Goal: Information Seeking & Learning: Learn about a topic

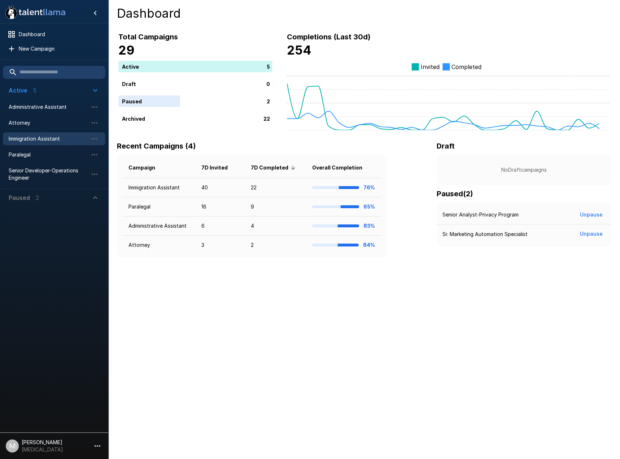
click at [29, 137] on span "Immigration Assistant" at bounding box center [48, 138] width 79 height 7
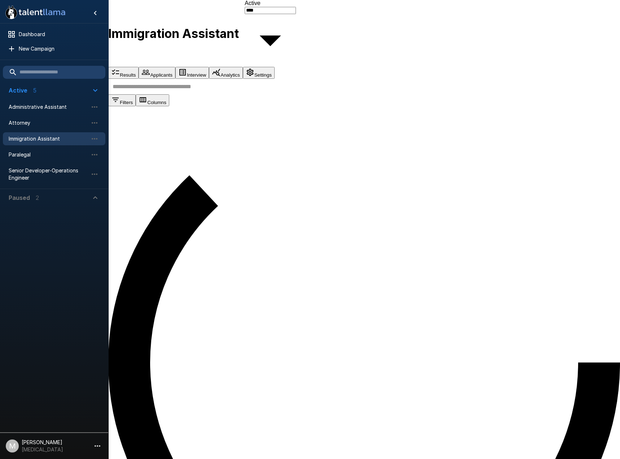
click at [224, 94] on input "text" at bounding box center [368, 87] width 521 height 16
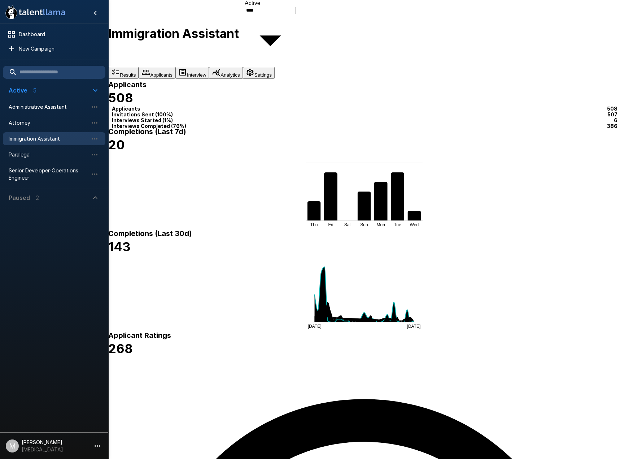
type input "***"
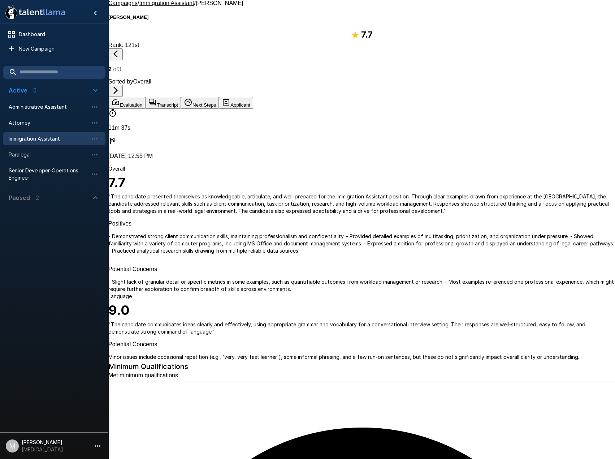
click at [219, 97] on button "Next Steps" at bounding box center [200, 103] width 38 height 12
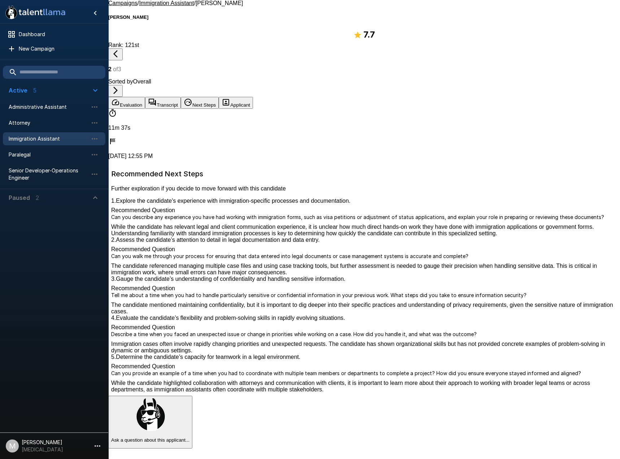
click at [181, 97] on button "Transcript" at bounding box center [163, 103] width 36 height 12
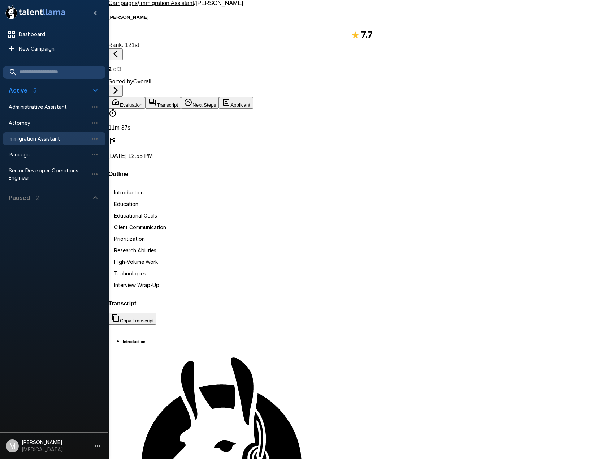
click at [156, 312] on button "Copy Transcript" at bounding box center [132, 318] width 48 height 12
drag, startPoint x: 37, startPoint y: 139, endPoint x: 100, endPoint y: 140, distance: 62.8
click at [37, 139] on span "Immigration Assistant" at bounding box center [48, 138] width 79 height 7
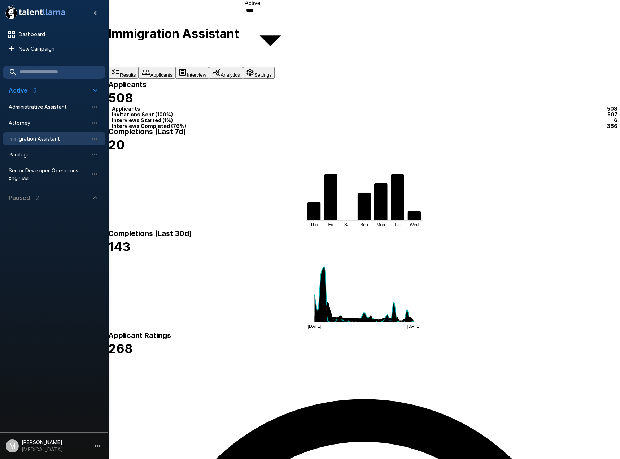
drag, startPoint x: 177, startPoint y: 164, endPoint x: 0, endPoint y: 159, distance: 177.0
click at [0, 159] on html ".st0{fill:#FFFFFF;} .st1{fill:#76a4ed;} Dashboard New Campaign Active 5 Adminis…" at bounding box center [310, 229] width 620 height 459
type input "**********"
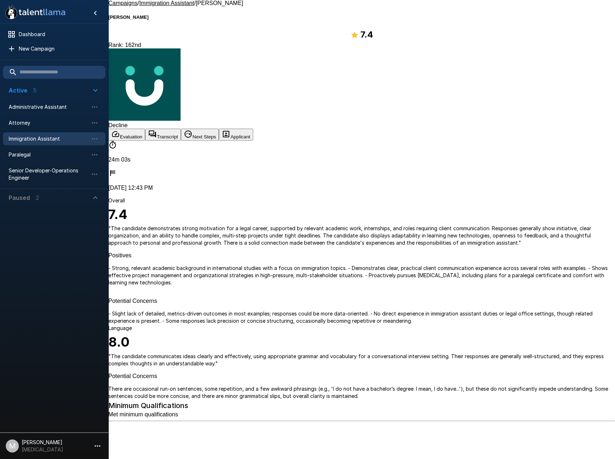
click at [253, 129] on button "Applicant" at bounding box center [236, 135] width 34 height 12
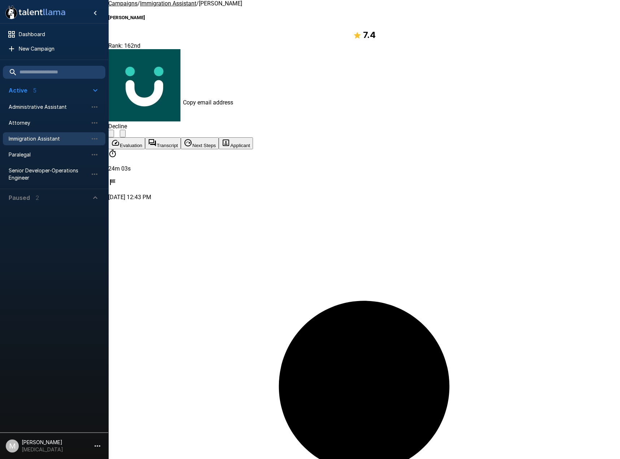
click at [181, 137] on button "Transcript" at bounding box center [163, 143] width 36 height 12
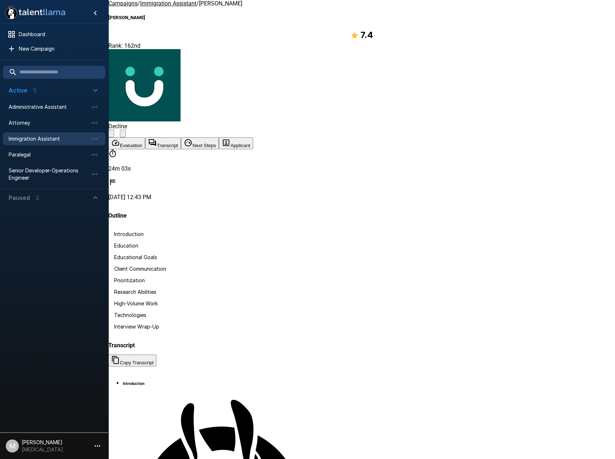
click at [141, 137] on button "Evaluation" at bounding box center [126, 143] width 37 height 12
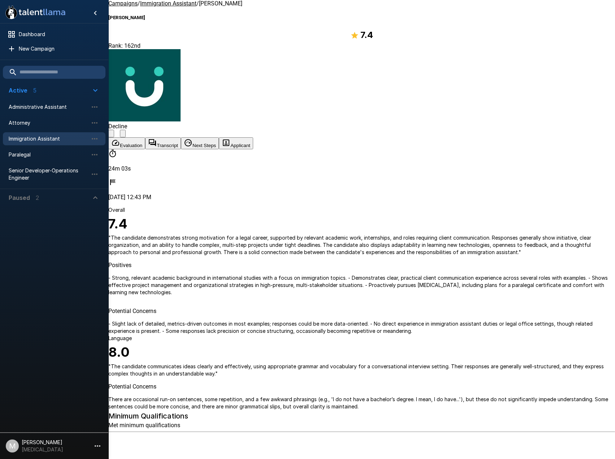
click at [11, 138] on span "Immigration Assistant" at bounding box center [48, 138] width 79 height 7
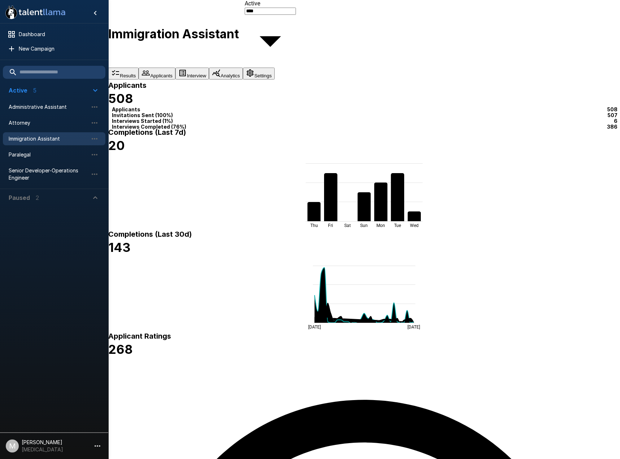
click at [175, 68] on button "Applicants" at bounding box center [157, 74] width 37 height 12
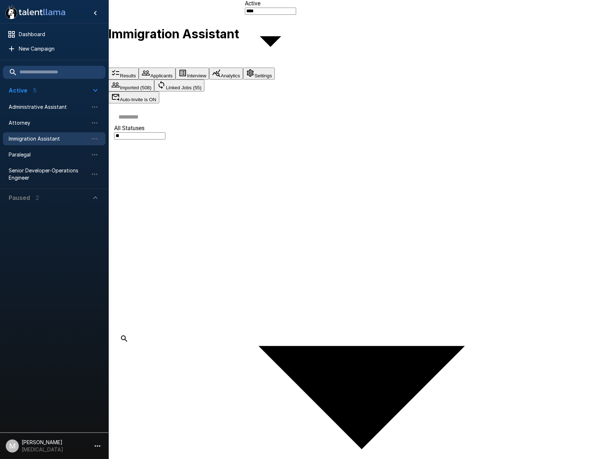
drag, startPoint x: 187, startPoint y: 107, endPoint x: 186, endPoint y: 113, distance: 6.3
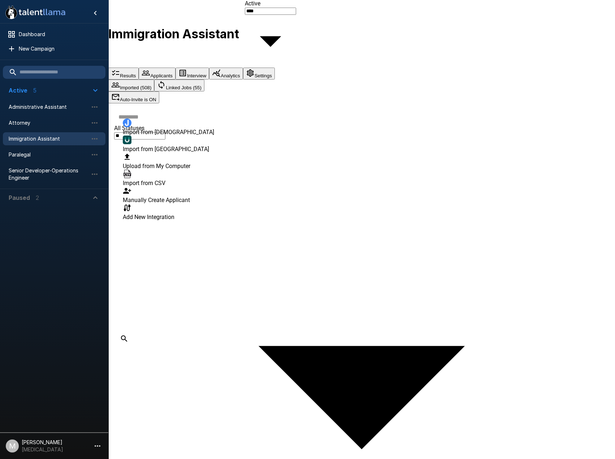
click at [172, 144] on li "Import from UKG" at bounding box center [168, 143] width 91 height 17
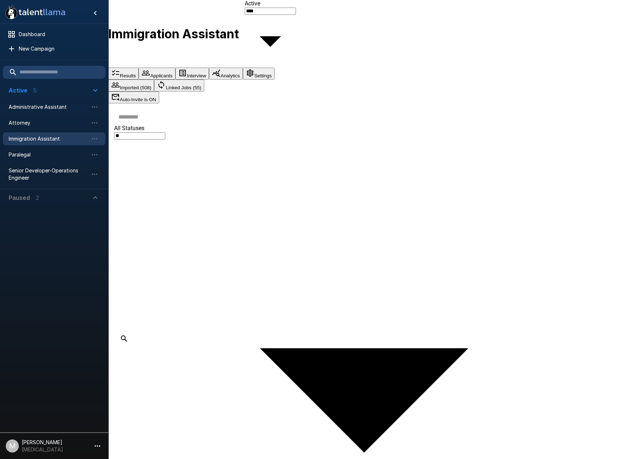
type input "**********"
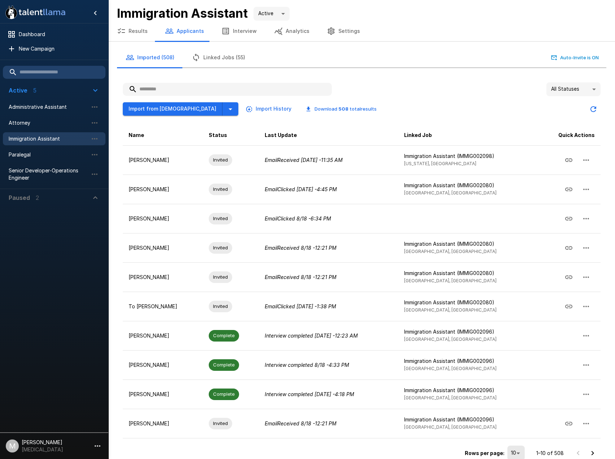
click at [199, 110] on div "Import from Jobvite Import History Download 508 total results" at bounding box center [253, 108] width 260 height 13
click at [222, 111] on button "button" at bounding box center [230, 108] width 16 height 13
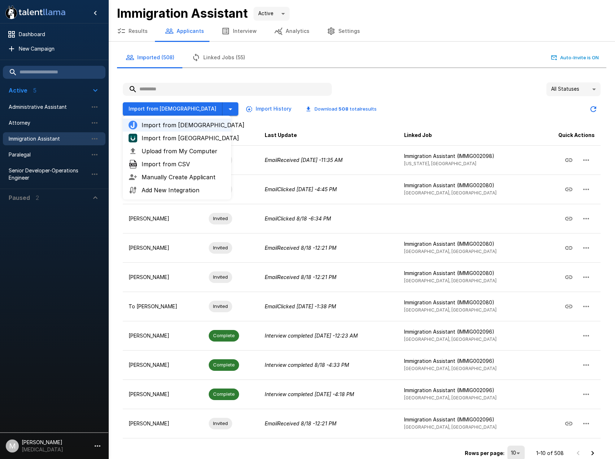
click at [151, 155] on span "Upload from My Computer" at bounding box center [184, 151] width 84 height 9
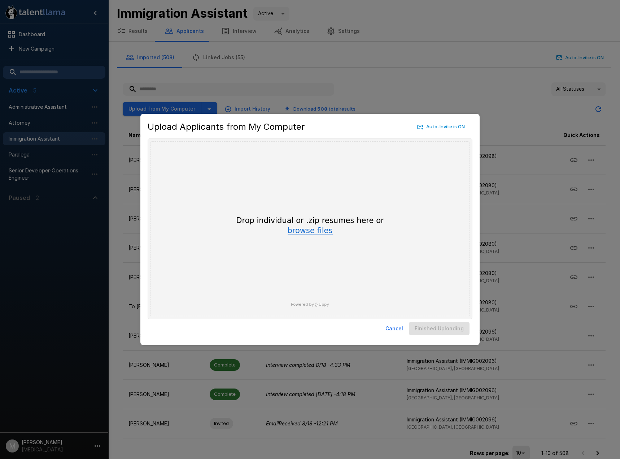
click at [315, 231] on button "browse files" at bounding box center [310, 231] width 45 height 8
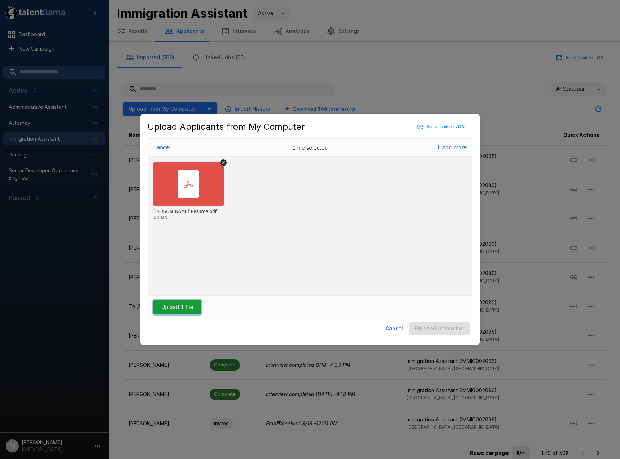
click at [179, 307] on button "Upload 1 file" at bounding box center [177, 307] width 48 height 14
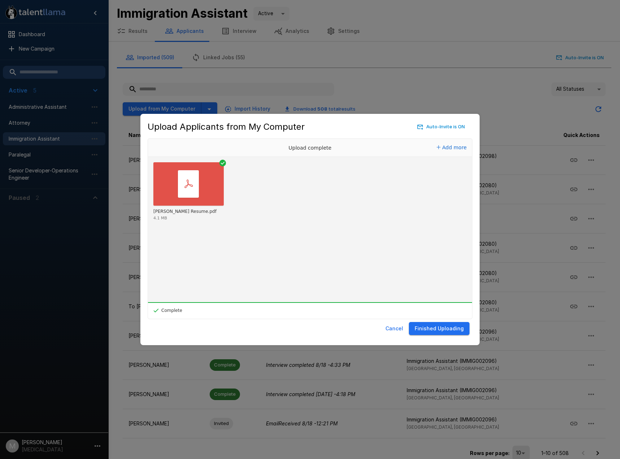
click at [450, 330] on button "Finished Uploading" at bounding box center [439, 328] width 61 height 13
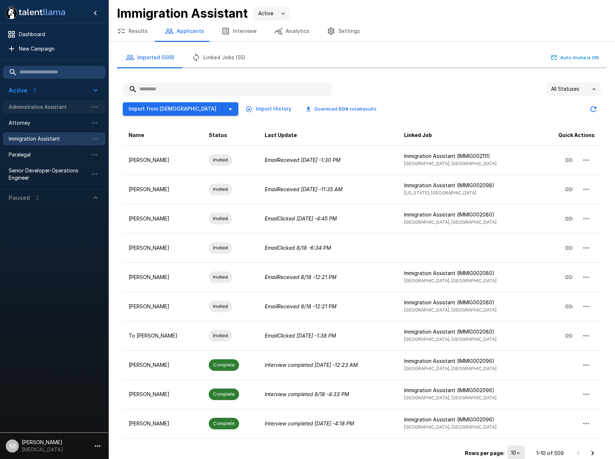
click at [46, 108] on span "Administrative Assistant" at bounding box center [48, 106] width 79 height 7
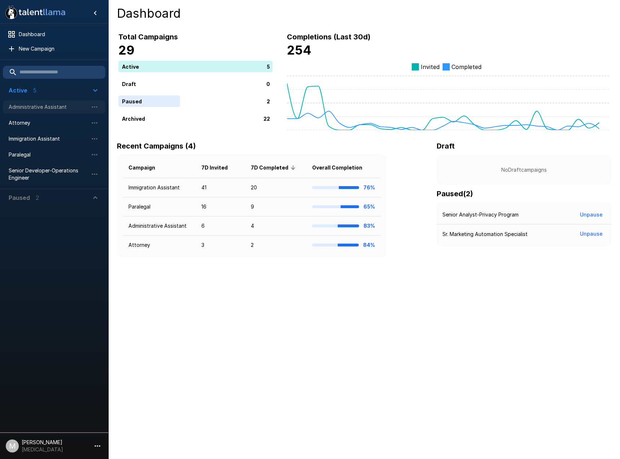
click at [46, 104] on span "Administrative Assistant" at bounding box center [48, 106] width 79 height 7
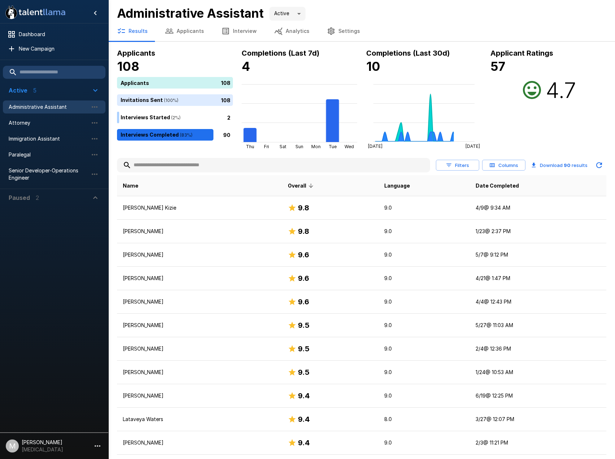
drag, startPoint x: 158, startPoint y: 156, endPoint x: 149, endPoint y: 178, distance: 23.8
click at [151, 168] on input "text" at bounding box center [273, 165] width 313 height 13
click at [148, 167] on input "text" at bounding box center [273, 165] width 313 height 13
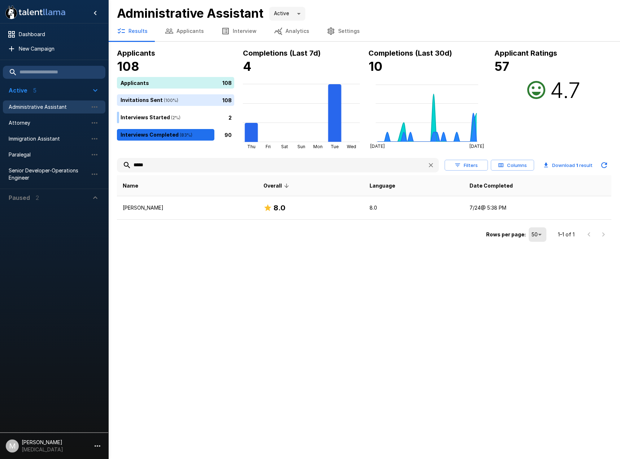
type input "*****"
click at [47, 138] on span "Immigration Assistant" at bounding box center [48, 138] width 79 height 7
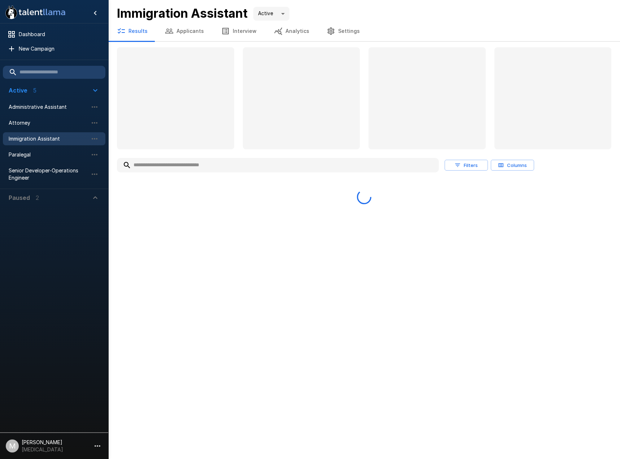
drag, startPoint x: 165, startPoint y: 156, endPoint x: 165, endPoint y: 162, distance: 6.5
click at [165, 156] on div "Filters Columns" at bounding box center [364, 179] width 495 height 49
click at [165, 164] on input "text" at bounding box center [278, 165] width 322 height 13
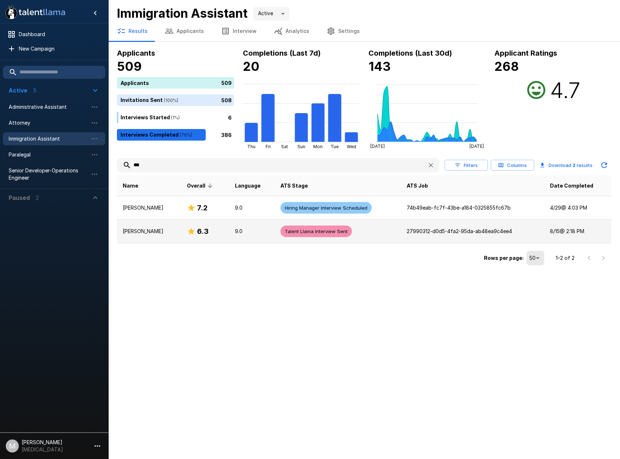
type input "***"
click at [153, 239] on td "[PERSON_NAME]" at bounding box center [149, 231] width 64 height 23
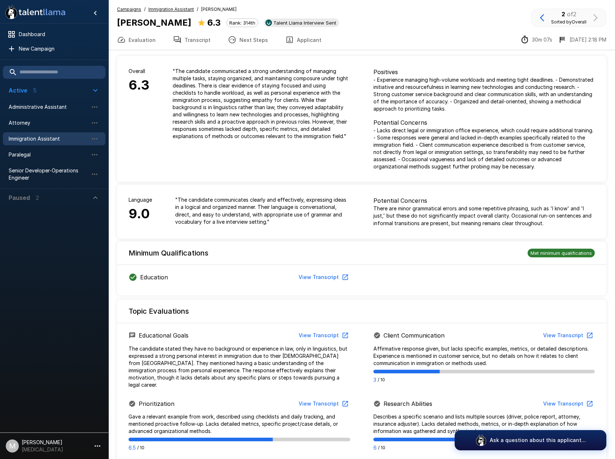
click at [187, 43] on button "Transcript" at bounding box center [191, 40] width 55 height 20
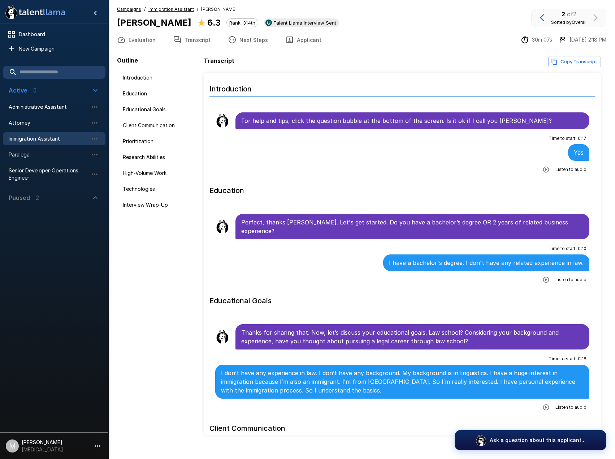
drag, startPoint x: 332, startPoint y: 43, endPoint x: 314, endPoint y: 42, distance: 18.1
click at [332, 43] on div "Evaluation Transcript Next Steps Applicant 30m 07s [DATE] 2:18 PM" at bounding box center [361, 40] width 507 height 21
click at [314, 42] on button "Applicant" at bounding box center [303, 40] width 53 height 20
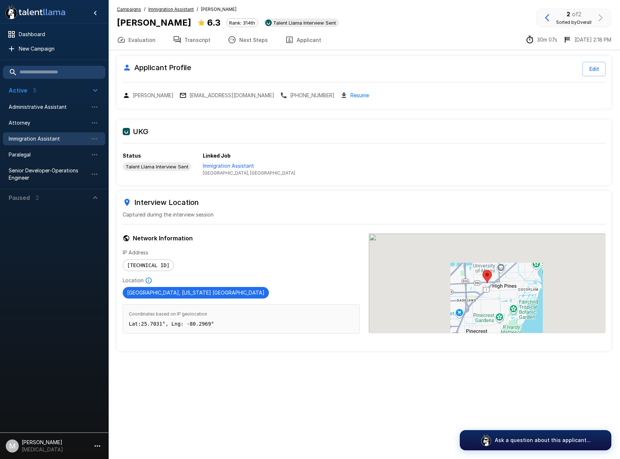
click at [351, 96] on link "Resume" at bounding box center [360, 95] width 18 height 8
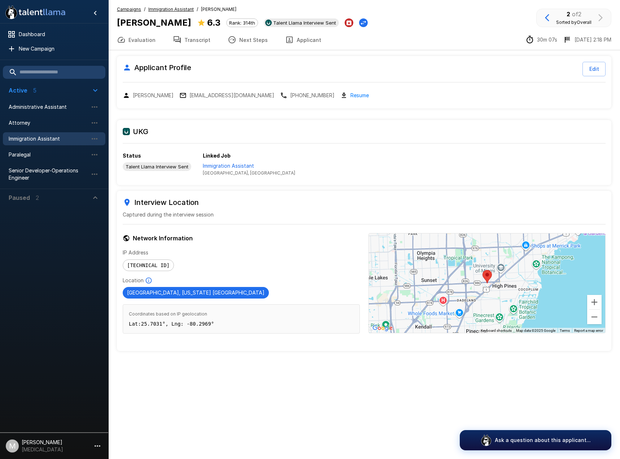
click at [238, 159] on p "Linked Job" at bounding box center [249, 155] width 92 height 7
click at [237, 166] on p "Immigration Assistant" at bounding box center [249, 165] width 92 height 7
click at [26, 140] on span "Immigration Assistant" at bounding box center [48, 138] width 79 height 7
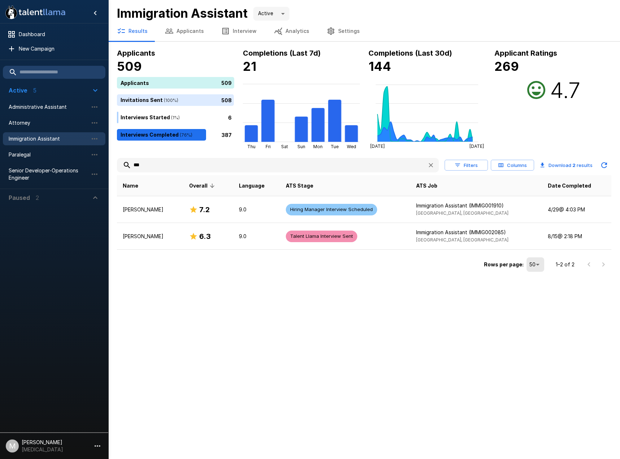
drag, startPoint x: 188, startPoint y: 162, endPoint x: 0, endPoint y: 141, distance: 189.7
click at [0, 141] on html ".st0{fill:#FFFFFF;} .st1{fill:#76a4ed;} Dashboard New Campaign Active 5 Adminis…" at bounding box center [310, 229] width 620 height 459
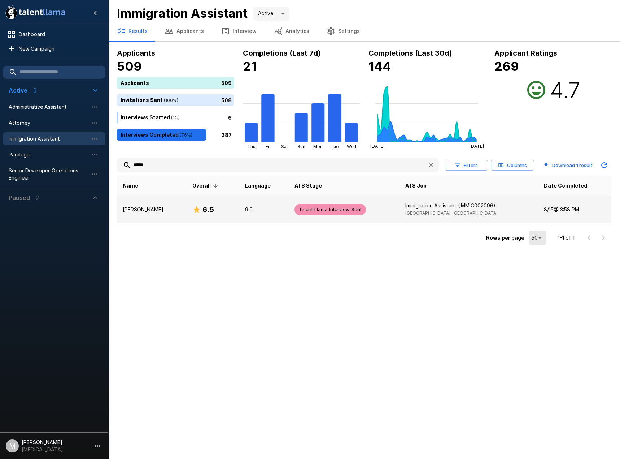
type input "*****"
click at [138, 212] on p "[PERSON_NAME]" at bounding box center [152, 209] width 58 height 7
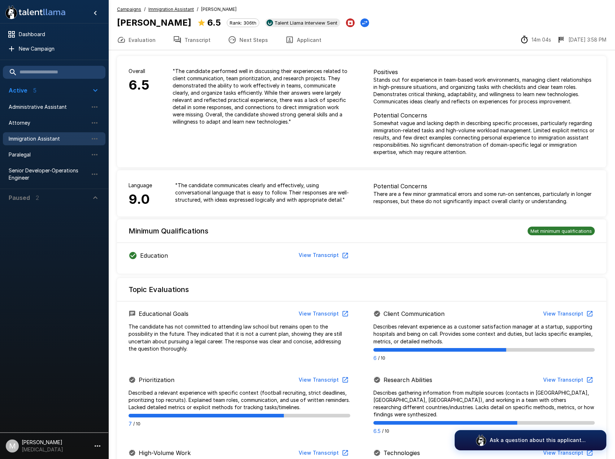
click at [200, 44] on button "Transcript" at bounding box center [191, 40] width 55 height 20
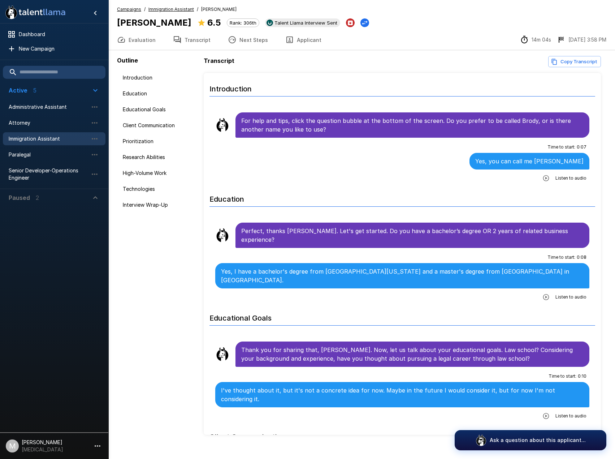
click at [299, 39] on button "Applicant" at bounding box center [303, 40] width 53 height 20
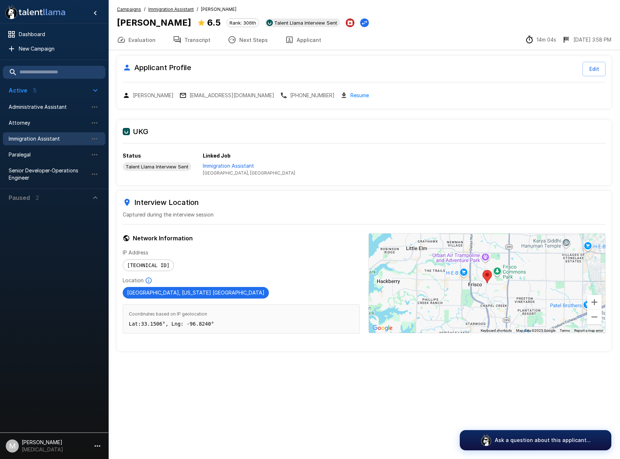
click at [199, 40] on button "Transcript" at bounding box center [191, 40] width 55 height 20
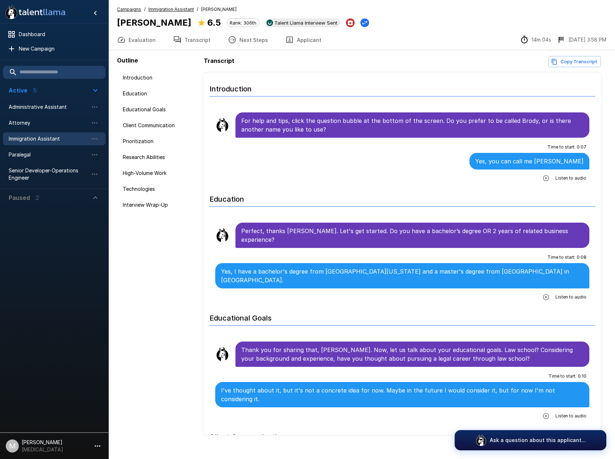
click at [300, 39] on button "Applicant" at bounding box center [303, 40] width 53 height 20
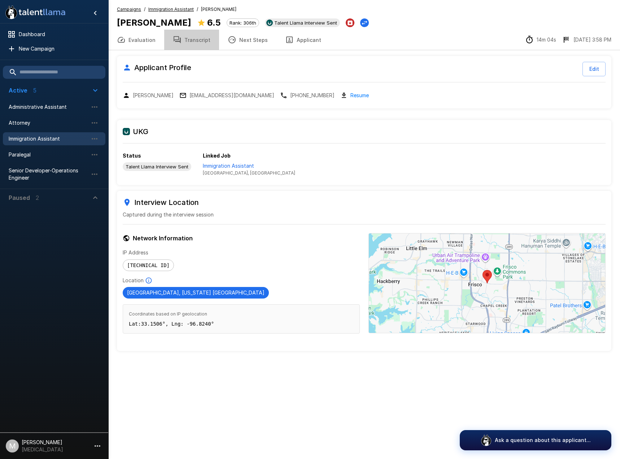
click at [192, 49] on button "Transcript" at bounding box center [191, 40] width 55 height 20
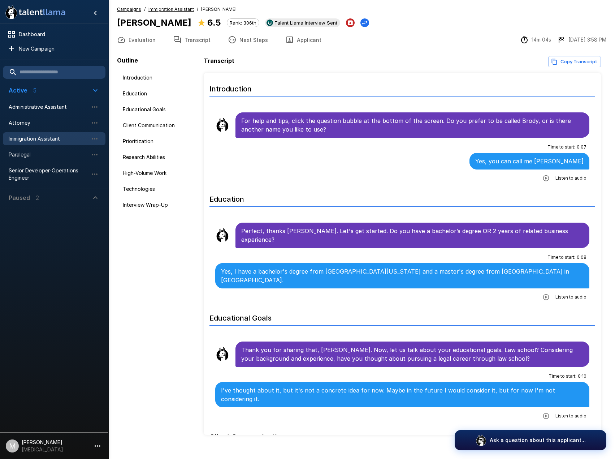
click at [95, 337] on div at bounding box center [54, 317] width 108 height 223
click at [290, 40] on button "Applicant" at bounding box center [303, 40] width 53 height 20
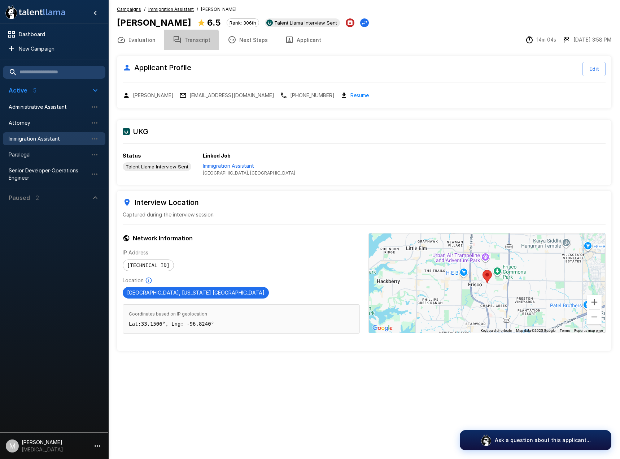
click at [179, 44] on icon "button" at bounding box center [177, 39] width 9 height 9
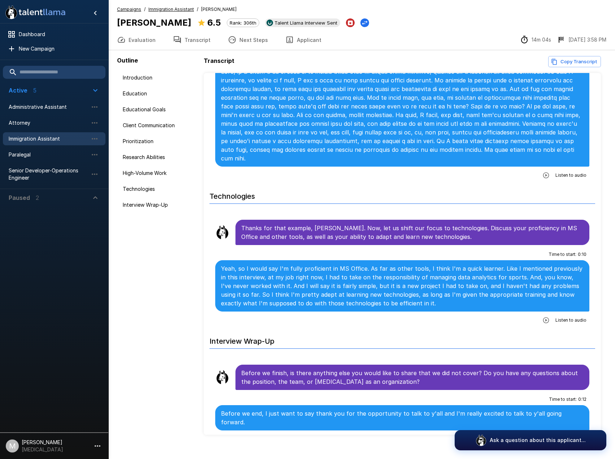
scroll to position [10, 0]
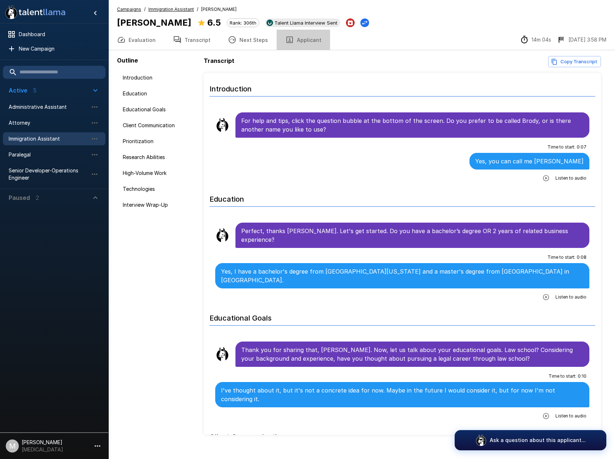
click at [299, 40] on button "Applicant" at bounding box center [303, 40] width 53 height 20
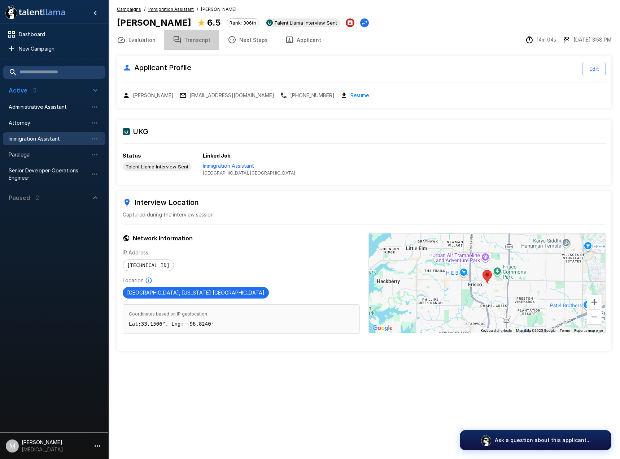
click at [196, 36] on button "Transcript" at bounding box center [191, 40] width 55 height 20
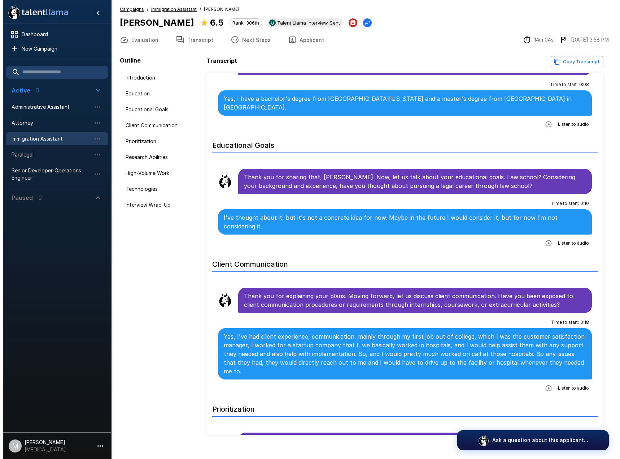
scroll to position [181, 0]
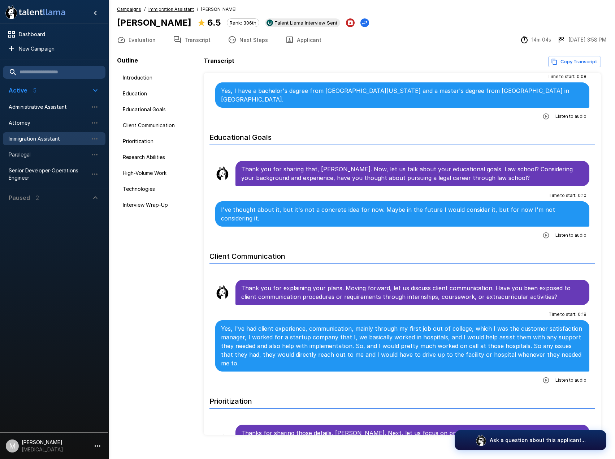
click at [291, 39] on button "Applicant" at bounding box center [303, 40] width 53 height 20
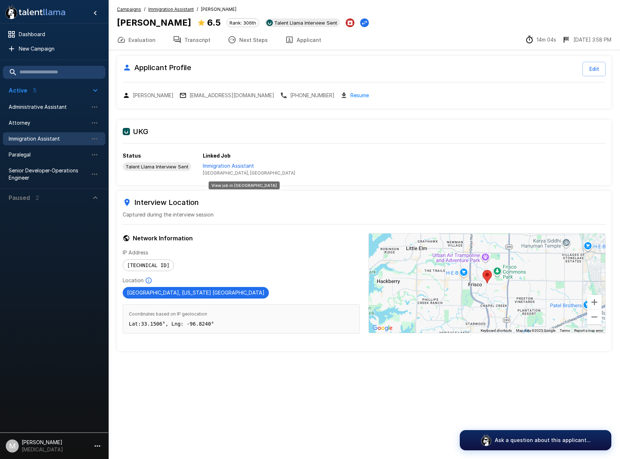
click at [214, 167] on p "Immigration Assistant" at bounding box center [249, 165] width 92 height 7
